Goal: Task Accomplishment & Management: Use online tool/utility

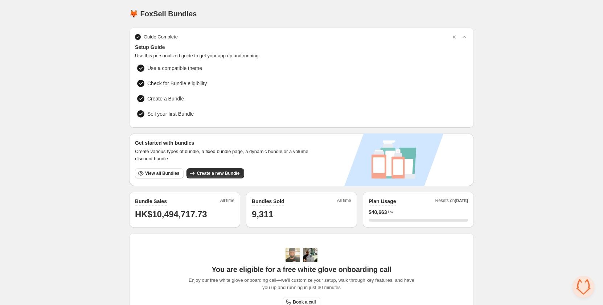
drag, startPoint x: 555, startPoint y: 144, endPoint x: 390, endPoint y: 204, distance: 175.5
click at [554, 144] on div "Home Bundles Analytics Plan and Billing 🦊 FoxSell Bundles. This page is ready 🦊…" at bounding box center [301, 229] width 603 height 459
click at [160, 171] on span "View all Bundles" at bounding box center [162, 173] width 34 height 6
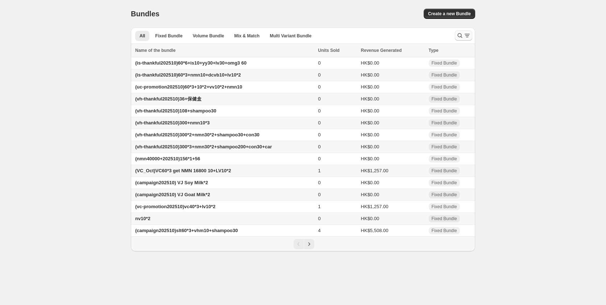
click at [456, 37] on icon "Search and filter results" at bounding box center [459, 35] width 7 height 7
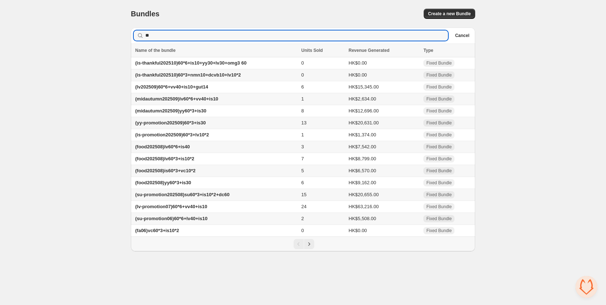
type input "**"
drag, startPoint x: 245, startPoint y: 75, endPoint x: 241, endPoint y: 76, distance: 3.8
click at [241, 75] on span "(is-thankful202510)60*3+nmn10+dcvb10+lv10*2" at bounding box center [188, 74] width 106 height 5
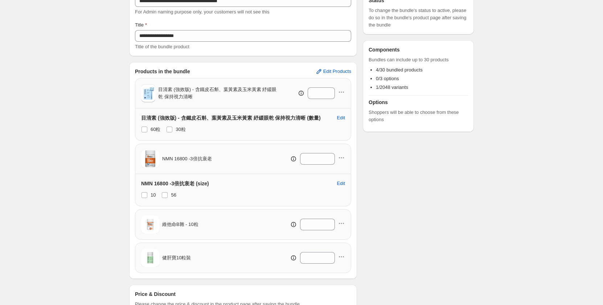
scroll to position [112, 0]
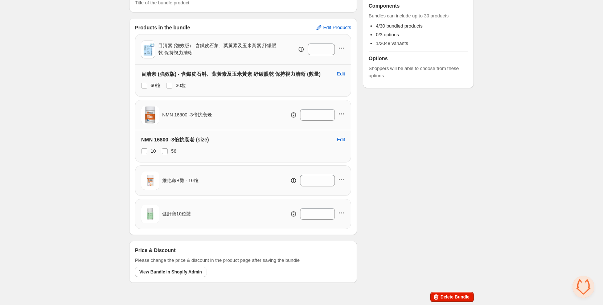
click at [344, 111] on icon "button" at bounding box center [341, 113] width 7 height 7
click at [326, 142] on div "Remove Product" at bounding box center [341, 139] width 47 height 7
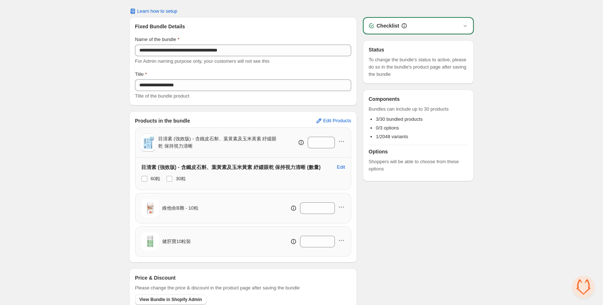
scroll to position [0, 0]
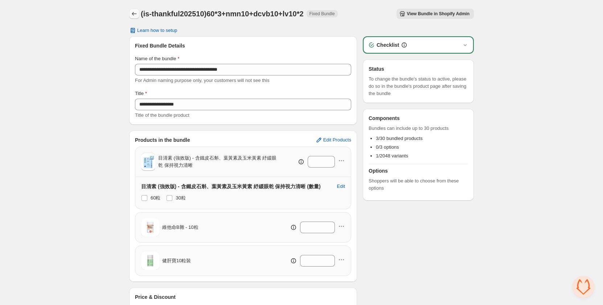
click at [130, 13] on button "Back" at bounding box center [134, 14] width 10 height 10
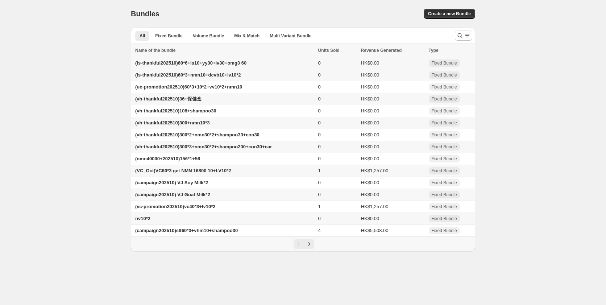
click at [245, 62] on span "(is-thankful202510)60*6+is10+yy30+lv30+omg3 60" at bounding box center [190, 62] width 111 height 5
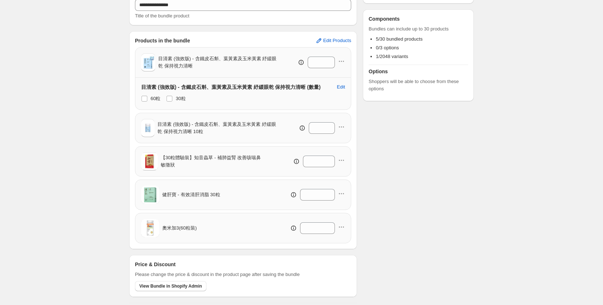
scroll to position [113, 0]
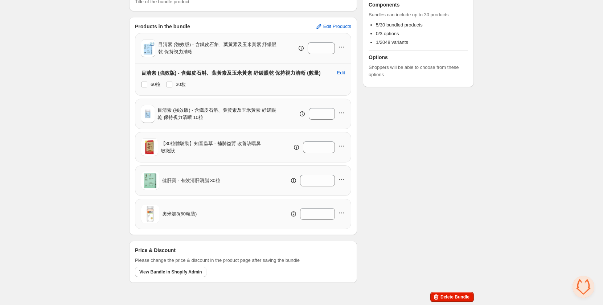
click at [342, 176] on icon "button" at bounding box center [341, 179] width 7 height 7
click at [345, 204] on span "Remove Product" at bounding box center [345, 205] width 37 height 7
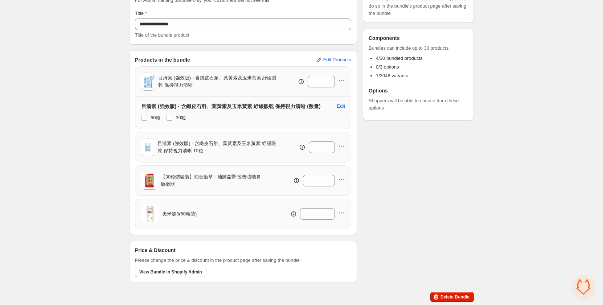
scroll to position [80, 0]
click at [344, 213] on icon "button" at bounding box center [341, 212] width 7 height 7
drag, startPoint x: 337, startPoint y: 239, endPoint x: 336, endPoint y: 236, distance: 3.7
click at [337, 239] on span "Remove Product" at bounding box center [345, 238] width 37 height 7
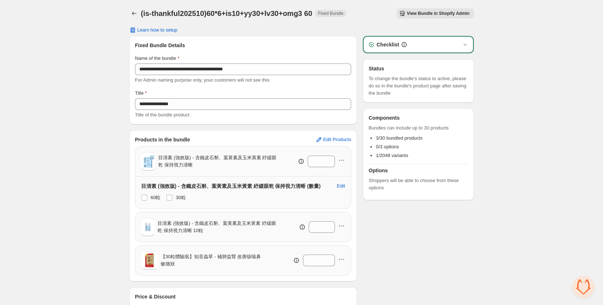
scroll to position [0, 0]
click at [129, 13] on button "Back" at bounding box center [134, 14] width 10 height 10
